Goal: Transaction & Acquisition: Book appointment/travel/reservation

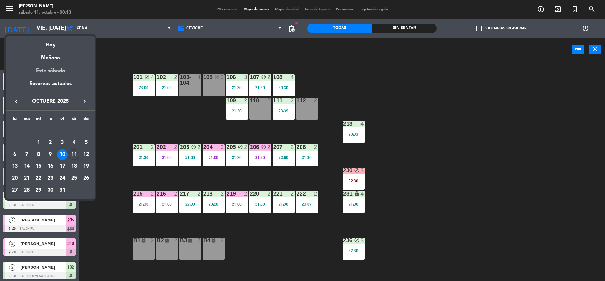
scroll to position [94, 0]
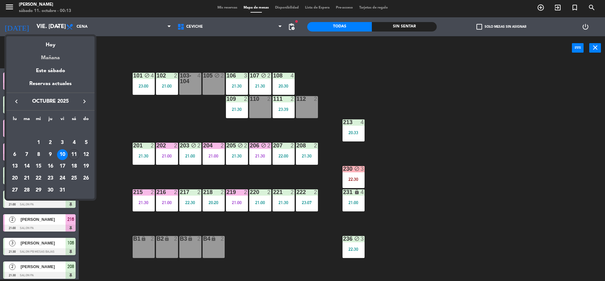
click at [63, 61] on div "Mañana" at bounding box center [50, 55] width 88 height 13
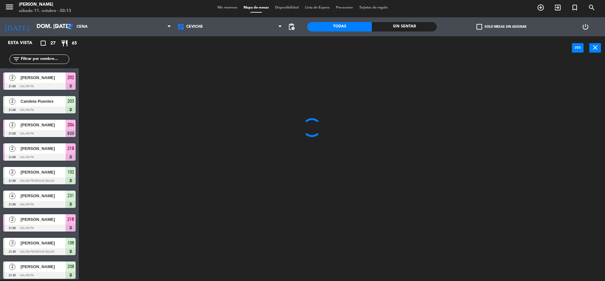
scroll to position [0, 0]
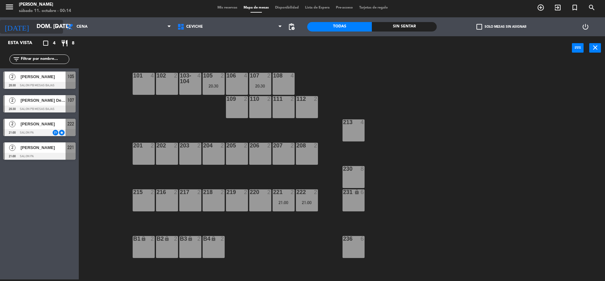
click at [57, 23] on input "dom. [DATE]" at bounding box center [69, 26] width 73 height 13
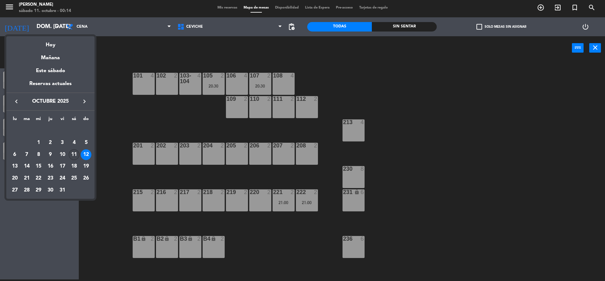
click at [73, 155] on div "11" at bounding box center [74, 154] width 11 height 11
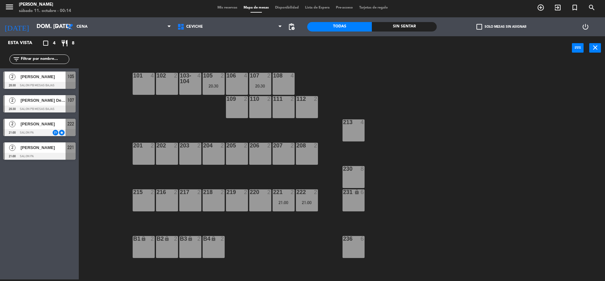
type input "sáb. [DATE]"
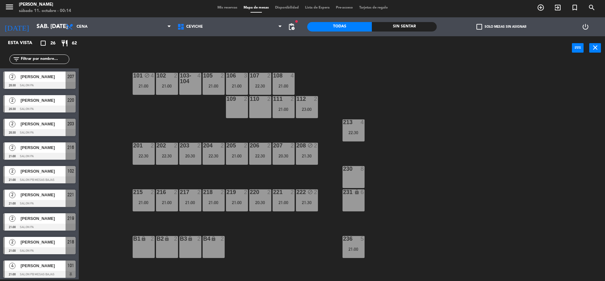
click at [240, 106] on div "109 2" at bounding box center [237, 107] width 22 height 22
click at [359, 52] on button "Bloquear Mesa" at bounding box center [345, 48] width 38 height 13
click at [288, 24] on span "pending_actions" at bounding box center [292, 27] width 8 height 8
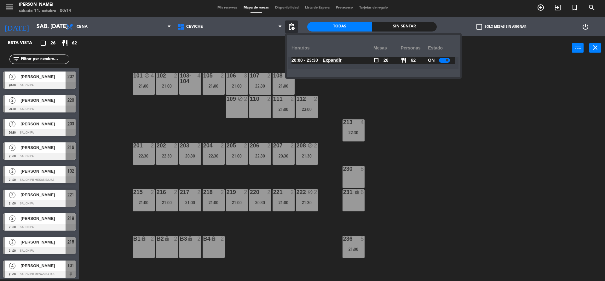
click at [331, 61] on u "Expandir" at bounding box center [332, 60] width 19 height 5
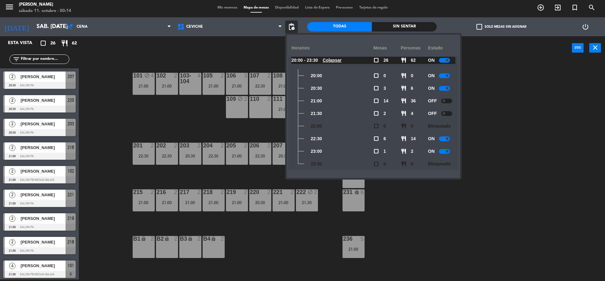
click at [487, 130] on div "101 block 4 21:00 102 2 21:00 103-104 4 105 2 21:00 106 3 21:00 107 2 22:30 108…" at bounding box center [345, 171] width 520 height 220
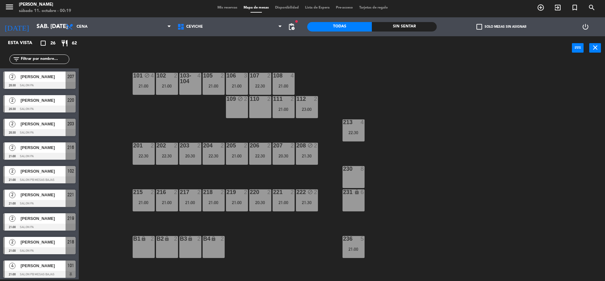
click at [184, 91] on div "103-104 4" at bounding box center [190, 84] width 22 height 22
click at [353, 53] on button "Bloquear Mesa" at bounding box center [345, 48] width 38 height 13
click at [189, 93] on div "103-104 block 4" at bounding box center [190, 84] width 22 height 22
click at [136, 112] on div "101 block 4 21:00 102 2 21:[PHONE_NUMBER] block 4 105 2 21:00 106 3 21:00 107 2…" at bounding box center [345, 171] width 520 height 220
click at [190, 80] on div "block" at bounding box center [190, 78] width 10 height 11
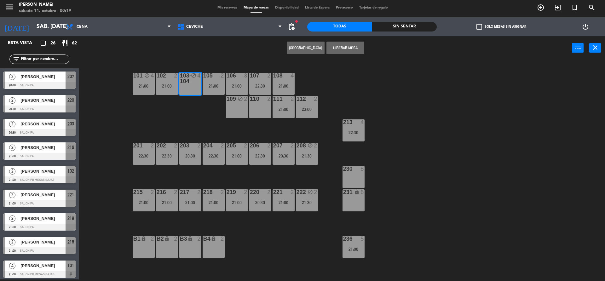
click at [228, 122] on div "101 block 4 21:00 102 2 21:[PHONE_NUMBER] block 4 105 2 21:00 106 3 21:00 107 2…" at bounding box center [345, 171] width 520 height 220
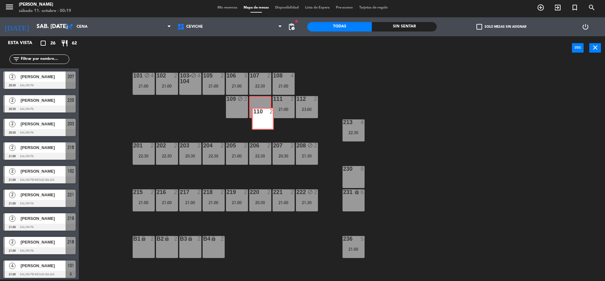
drag, startPoint x: 267, startPoint y: 117, endPoint x: 264, endPoint y: 109, distance: 8.3
click at [264, 109] on div "110 2 110 2" at bounding box center [260, 107] width 22 height 22
drag, startPoint x: 347, startPoint y: 175, endPoint x: 352, endPoint y: 167, distance: 9.1
click at [352, 167] on div "230 8 230 8" at bounding box center [353, 177] width 22 height 22
click at [191, 83] on div "block" at bounding box center [190, 78] width 10 height 11
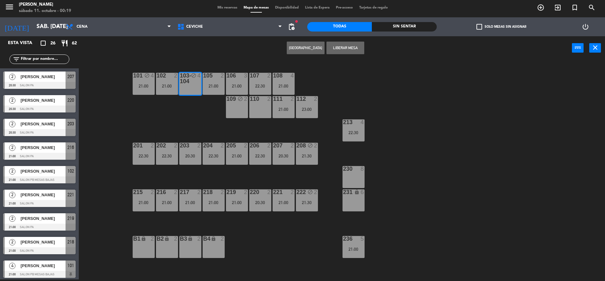
click at [259, 114] on div "110 2" at bounding box center [260, 107] width 22 height 22
click at [256, 112] on div "110 2" at bounding box center [260, 107] width 22 height 22
click at [189, 117] on div "101 block 4 21:00 102 2 21:[PHONE_NUMBER] block 4 105 2 21:00 106 3 21:00 107 2…" at bounding box center [345, 171] width 520 height 220
click at [194, 82] on div "block" at bounding box center [190, 78] width 10 height 11
click at [202, 112] on div "101 block 4 21:00 102 2 21:[PHONE_NUMBER] block 4 105 2 21:00 106 3 21:00 107 2…" at bounding box center [345, 171] width 520 height 220
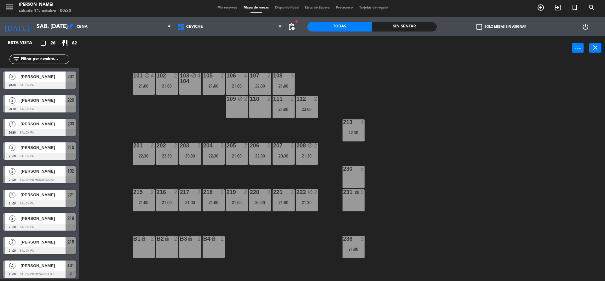
click at [191, 92] on div "103-104 block 4" at bounding box center [190, 84] width 22 height 22
click at [207, 128] on div "101 block 4 21:00 102 2 21:[PHONE_NUMBER] block 4 105 2 21:00 106 4 21:00 107 2…" at bounding box center [345, 171] width 520 height 220
click at [267, 114] on div "110 2" at bounding box center [260, 107] width 22 height 22
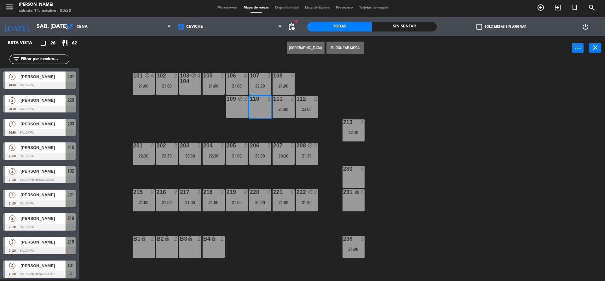
click at [351, 48] on button "Bloquear Mesa" at bounding box center [345, 48] width 38 height 13
click at [358, 70] on div "101 block 4 21:00 102 2 21:[PHONE_NUMBER] block 4 105 2 21:00 106 4 21:00 107 2…" at bounding box center [345, 171] width 520 height 220
click at [356, 73] on div "101 block 4 21:00 102 2 21:[PHONE_NUMBER] block 4 105 2 21:00 106 4 21:00 107 2…" at bounding box center [345, 171] width 520 height 220
click at [296, 28] on span "pending_actions" at bounding box center [291, 26] width 13 height 13
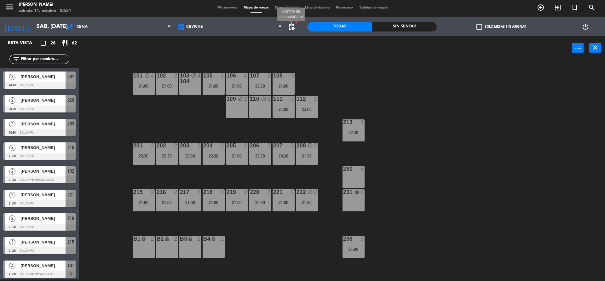
click at [290, 28] on span "pending_actions" at bounding box center [292, 27] width 8 height 8
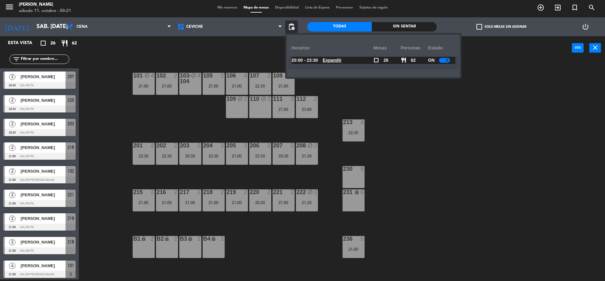
click at [338, 60] on u "Expandir" at bounding box center [332, 60] width 19 height 5
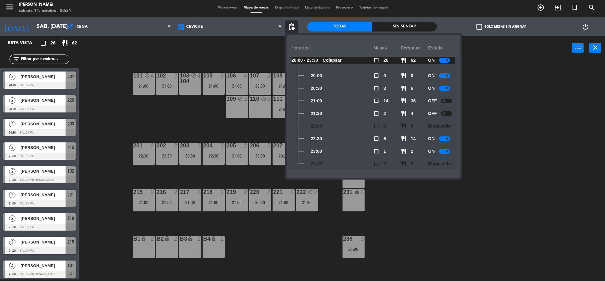
click at [492, 94] on div "101 block 4 21:00 102 2 21:[PHONE_NUMBER] block 4 105 2 21:00 106 4 21:00 107 2…" at bounding box center [345, 171] width 520 height 220
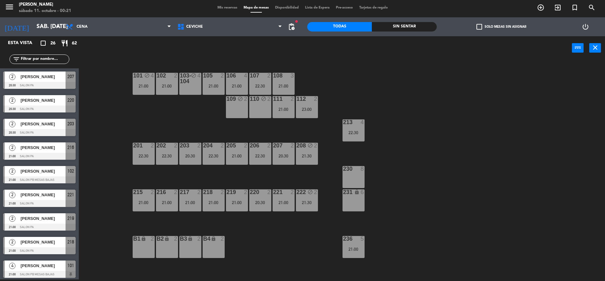
click at [474, 102] on div "101 block 4 21:00 102 2 21:[PHONE_NUMBER] block 4 105 2 21:00 106 4 21:00 107 2…" at bounding box center [345, 171] width 520 height 220
click at [267, 112] on div "110 block 2" at bounding box center [260, 107] width 22 height 22
click at [307, 51] on button "[GEOGRAPHIC_DATA]" at bounding box center [306, 48] width 38 height 13
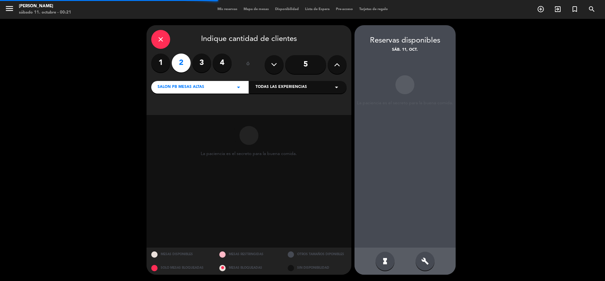
click at [164, 41] on div "close" at bounding box center [160, 39] width 19 height 19
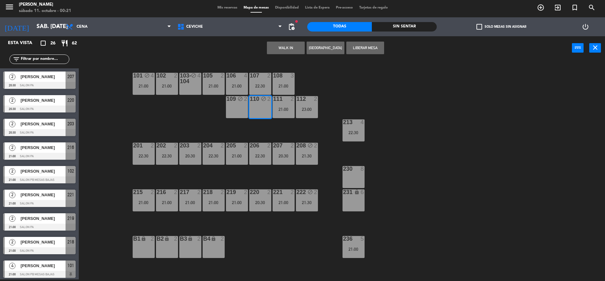
click at [215, 113] on div "101 block 4 21:00 102 2 21:[PHONE_NUMBER] block 4 105 2 21:00 106 4 21:00 107 2…" at bounding box center [345, 171] width 520 height 220
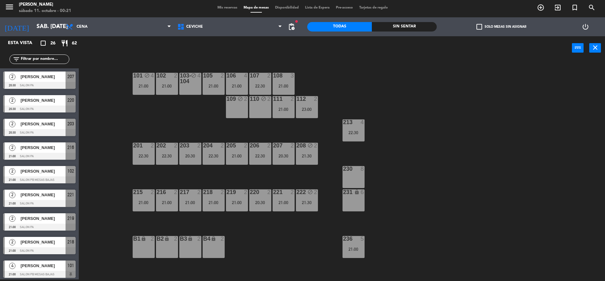
click at [189, 87] on div "103-104 block 4" at bounding box center [190, 84] width 22 height 22
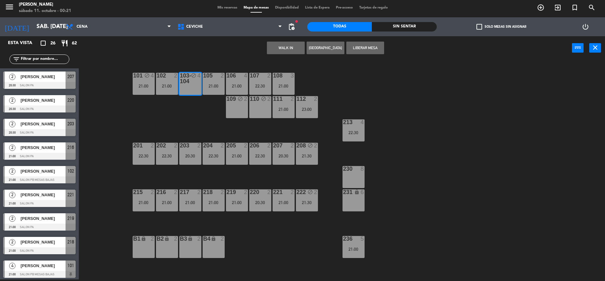
click at [359, 47] on button "Liberar Mesa" at bounding box center [365, 48] width 38 height 13
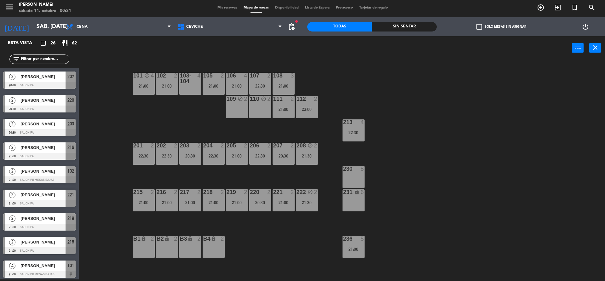
click at [276, 112] on div "21:00" at bounding box center [284, 109] width 22 height 4
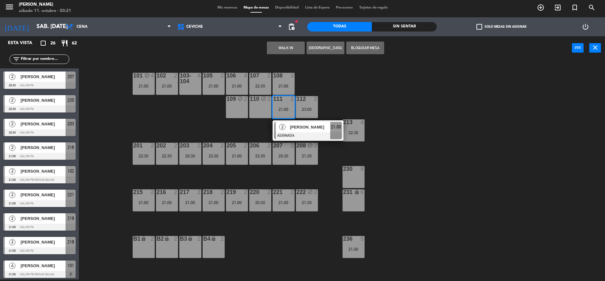
click at [247, 129] on div "101 block 4 21:00 102 2 21:00 103-104 4 105 2 21:00 106 4 21:00 107 2 22:30 108…" at bounding box center [345, 171] width 520 height 220
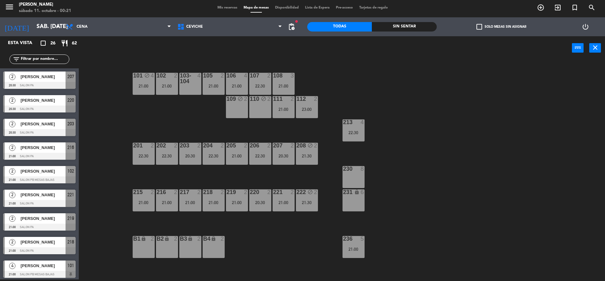
click at [258, 115] on div "110 block 2" at bounding box center [260, 107] width 22 height 22
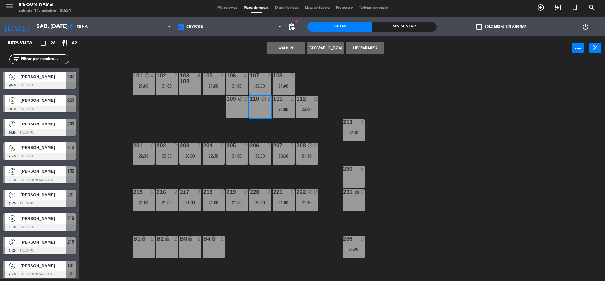
click at [320, 49] on button "[GEOGRAPHIC_DATA]" at bounding box center [326, 48] width 38 height 13
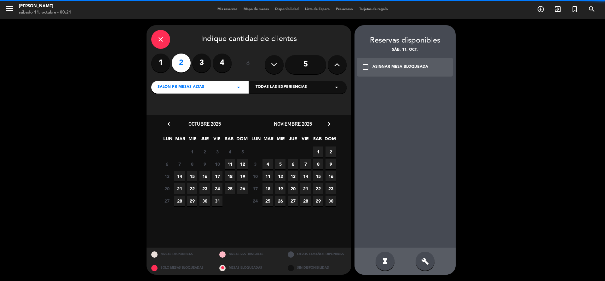
click at [429, 261] on div "build" at bounding box center [425, 261] width 19 height 19
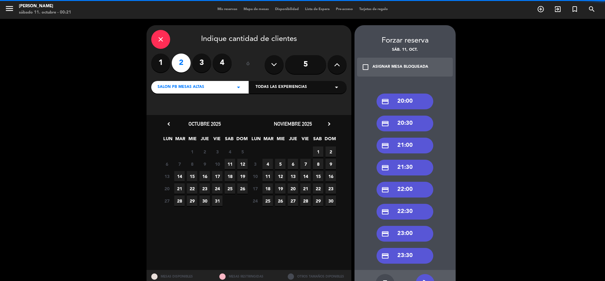
click at [401, 147] on div "credit_card 21:00" at bounding box center [404, 146] width 57 height 16
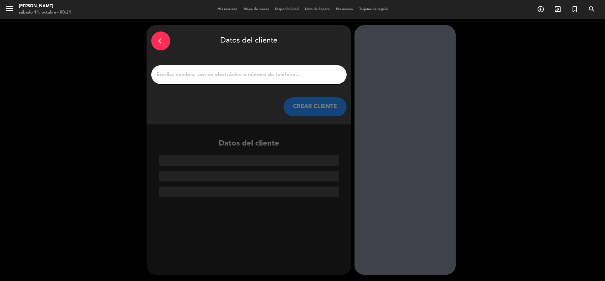
click at [264, 71] on input "1" at bounding box center [249, 74] width 186 height 9
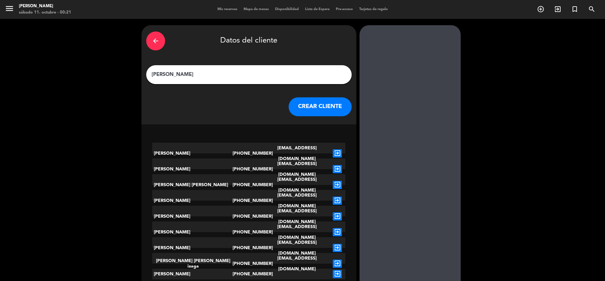
type input "[PERSON_NAME]"
click at [316, 110] on button "CREAR CLIENTE" at bounding box center [320, 106] width 63 height 19
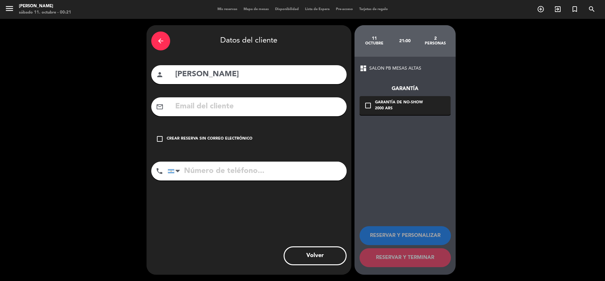
click at [227, 140] on div "Crear reserva sin correo electrónico" at bounding box center [210, 139] width 86 height 6
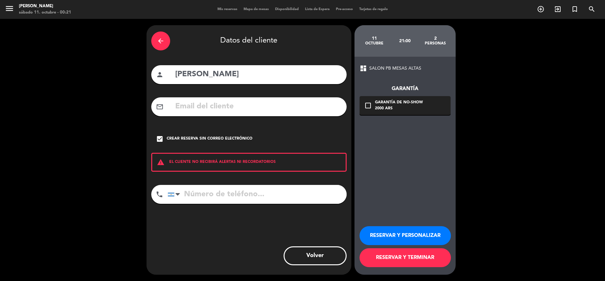
click at [251, 185] on input "tel" at bounding box center [257, 194] width 179 height 19
click at [393, 261] on button "RESERVAR Y TERMINAR" at bounding box center [404, 257] width 91 height 19
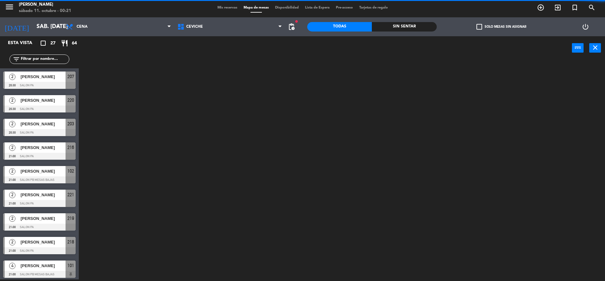
click at [35, 56] on div "filter_list" at bounding box center [39, 59] width 79 height 18
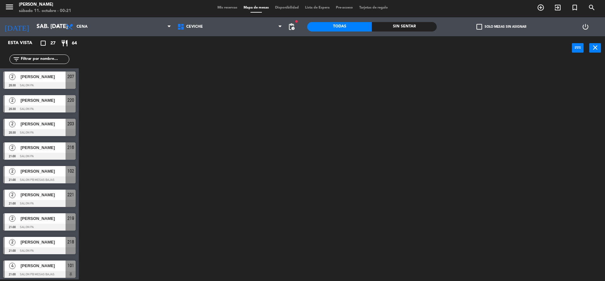
click at [43, 62] on input "text" at bounding box center [44, 59] width 49 height 7
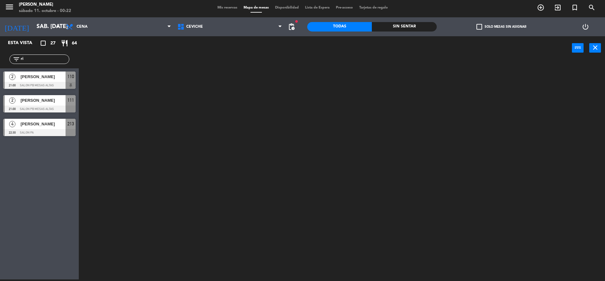
type input "r"
type input "ricar"
click at [63, 79] on span "[PERSON_NAME]" at bounding box center [42, 76] width 45 height 7
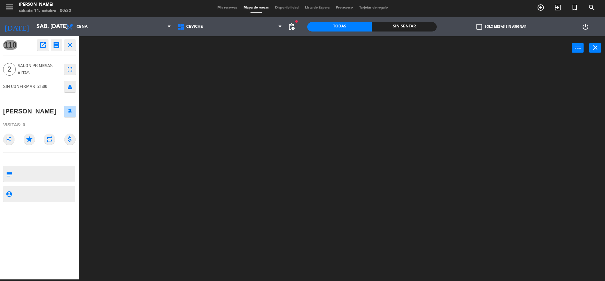
click at [100, 93] on div at bounding box center [345, 171] width 520 height 220
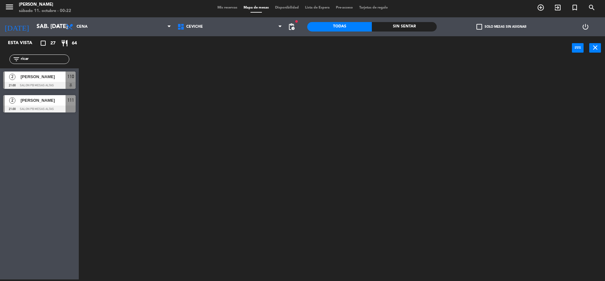
click at [53, 104] on span "[PERSON_NAME]" at bounding box center [42, 100] width 45 height 7
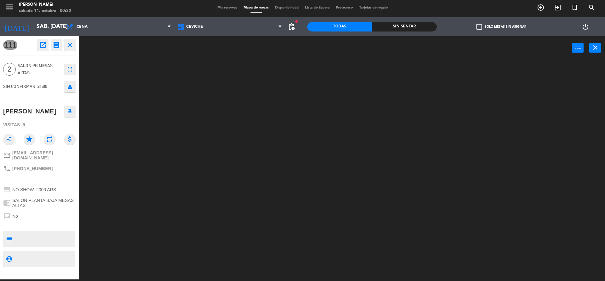
click at [121, 104] on div at bounding box center [345, 171] width 520 height 220
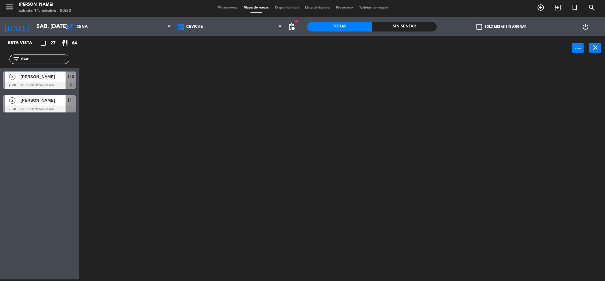
click at [63, 85] on div at bounding box center [39, 85] width 72 height 7
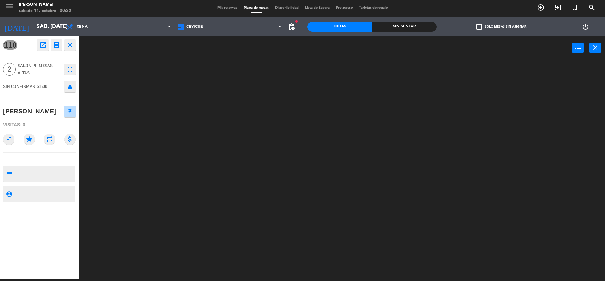
click at [41, 49] on icon "open_in_new" at bounding box center [43, 45] width 8 height 8
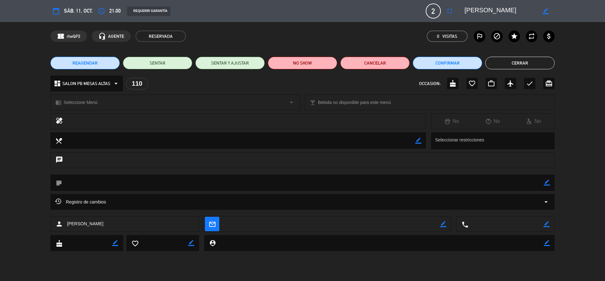
click at [544, 16] on div "border_color" at bounding box center [546, 10] width 18 height 11
click at [545, 14] on icon "border_color" at bounding box center [546, 11] width 6 height 6
click at [546, 10] on icon at bounding box center [546, 11] width 6 height 6
click at [418, 138] on icon "border_color" at bounding box center [418, 141] width 6 height 6
click at [363, 143] on textarea at bounding box center [238, 140] width 353 height 16
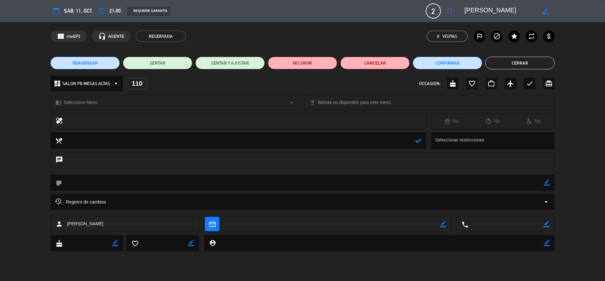
click at [418, 144] on div at bounding box center [418, 140] width 6 height 16
click at [418, 141] on icon at bounding box center [418, 141] width 6 height 6
click at [545, 226] on icon "border_color" at bounding box center [546, 224] width 6 height 6
click at [517, 222] on textarea at bounding box center [505, 224] width 75 height 16
type textarea "3416188606"
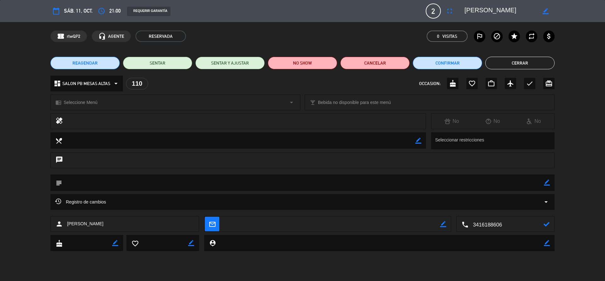
click at [550, 224] on div "local_phone" at bounding box center [506, 224] width 98 height 16
click at [545, 226] on icon at bounding box center [546, 224] width 6 height 6
click at [462, 67] on button "Confirmar" at bounding box center [447, 63] width 69 height 13
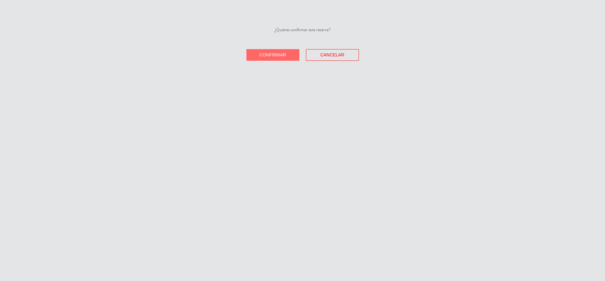
click at [271, 58] on button "Confirmar" at bounding box center [272, 55] width 53 height 12
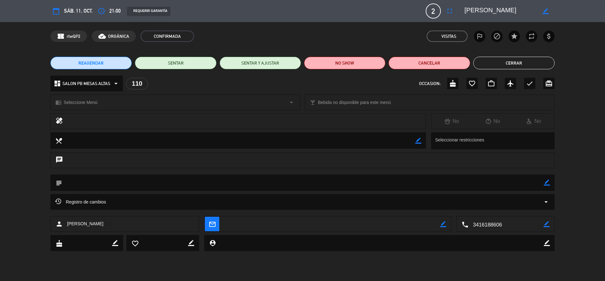
click at [549, 65] on button "Cerrar" at bounding box center [513, 63] width 81 height 13
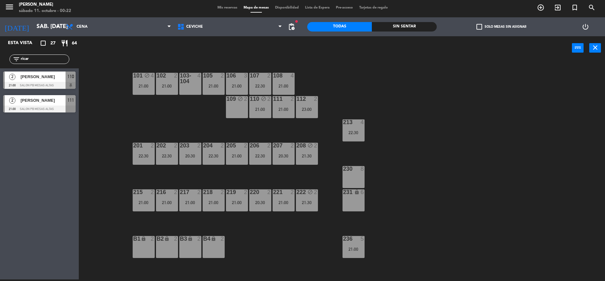
click at [56, 58] on input "ricar" at bounding box center [44, 59] width 49 height 7
